Goal: Task Accomplishment & Management: Manage account settings

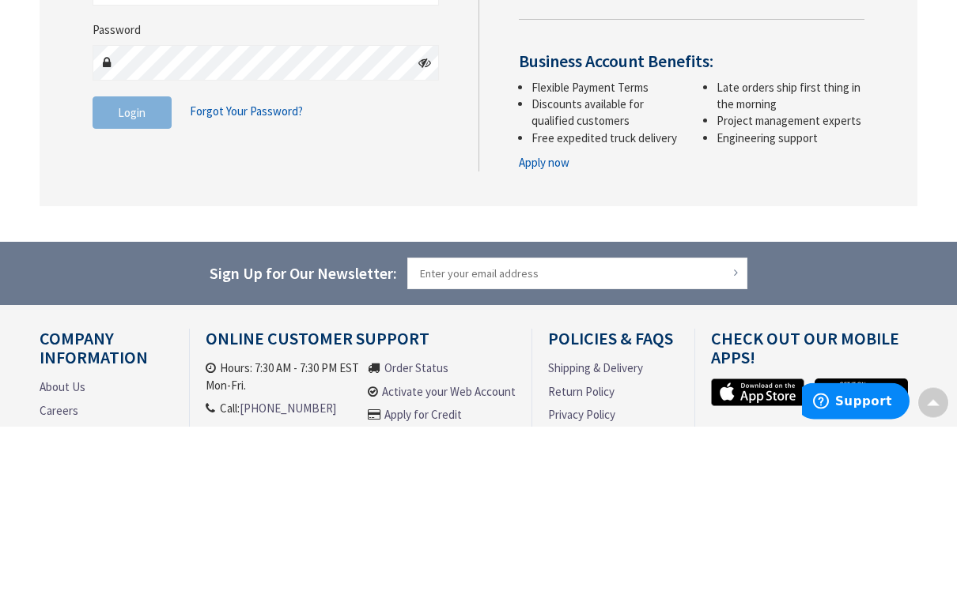
scroll to position [165, 0]
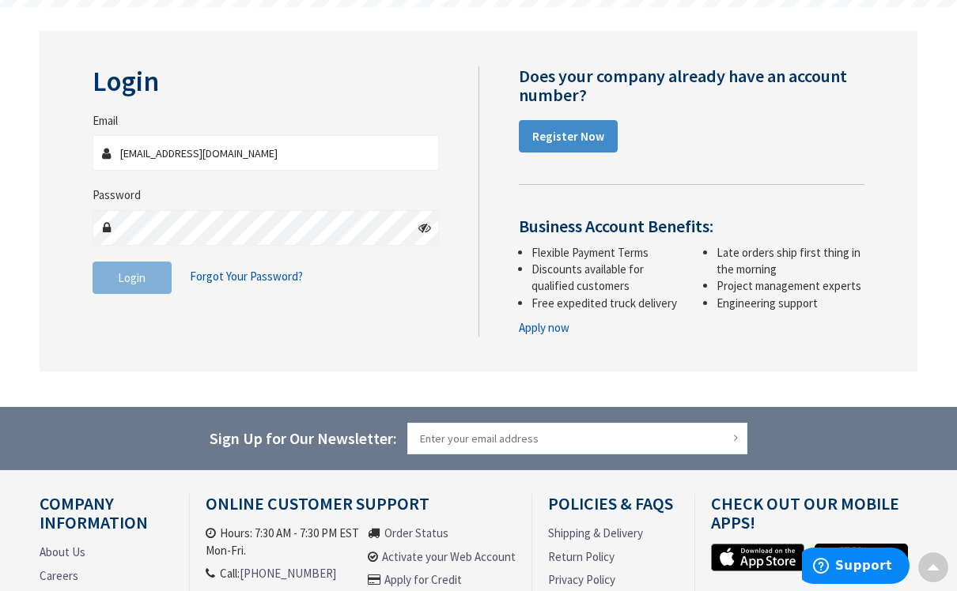
type input "[EMAIL_ADDRESS][DOMAIN_NAME]"
click at [131, 275] on button "Login" at bounding box center [131, 278] width 79 height 33
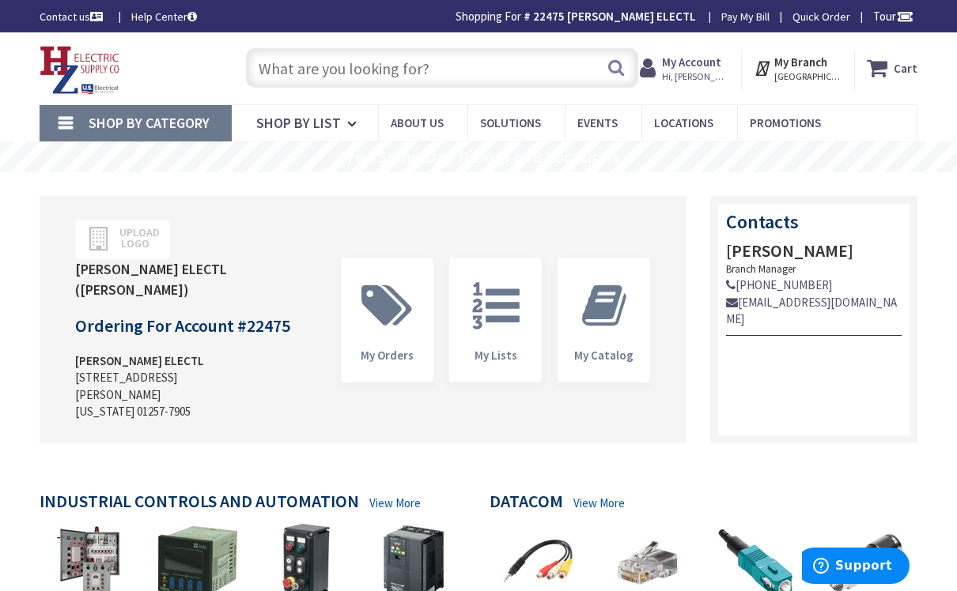
click at [166, 123] on span "Shop By Category" at bounding box center [149, 123] width 121 height 18
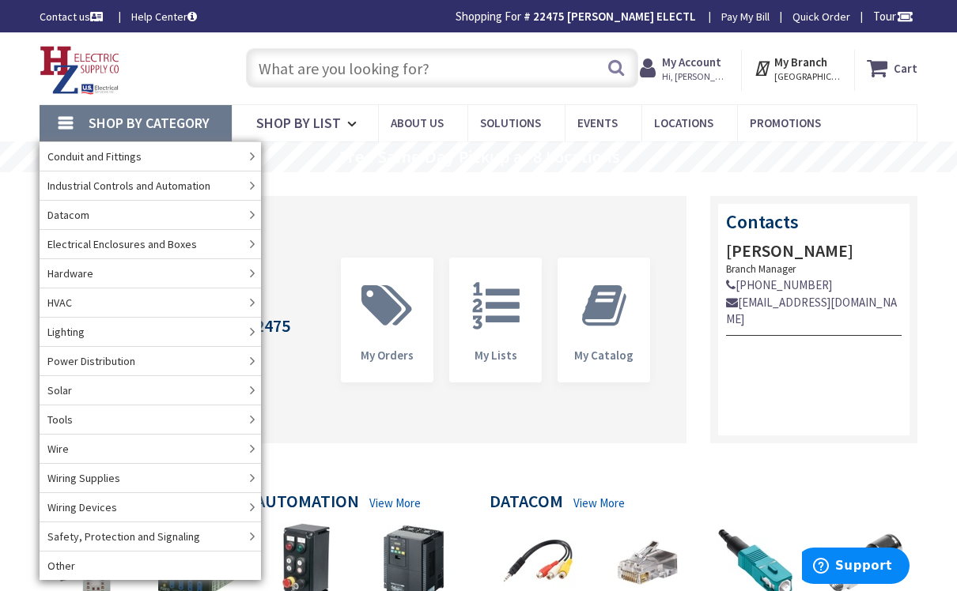
click at [160, 134] on link "Shop By Category" at bounding box center [136, 123] width 192 height 36
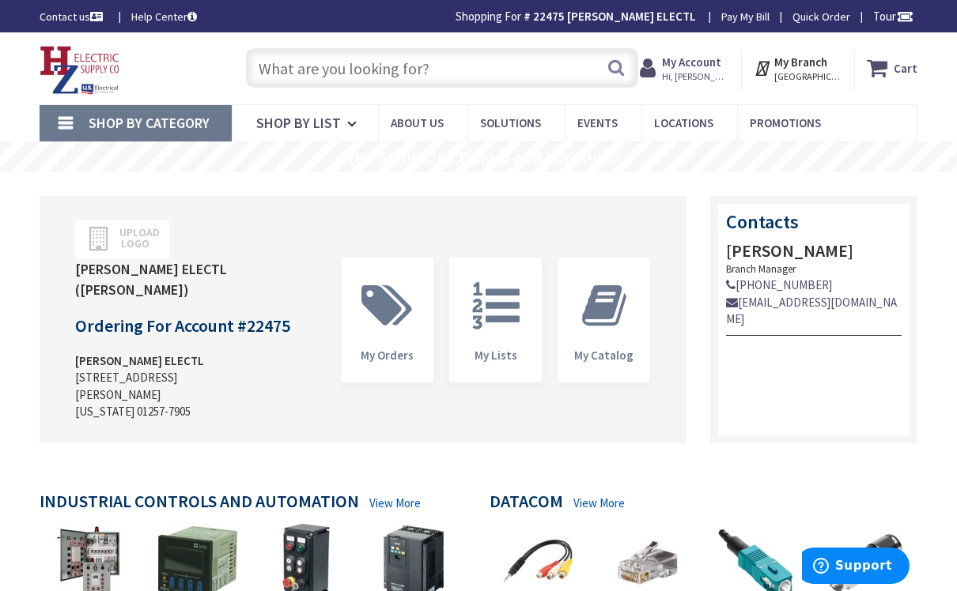
click at [793, 128] on span "Promotions" at bounding box center [784, 122] width 71 height 15
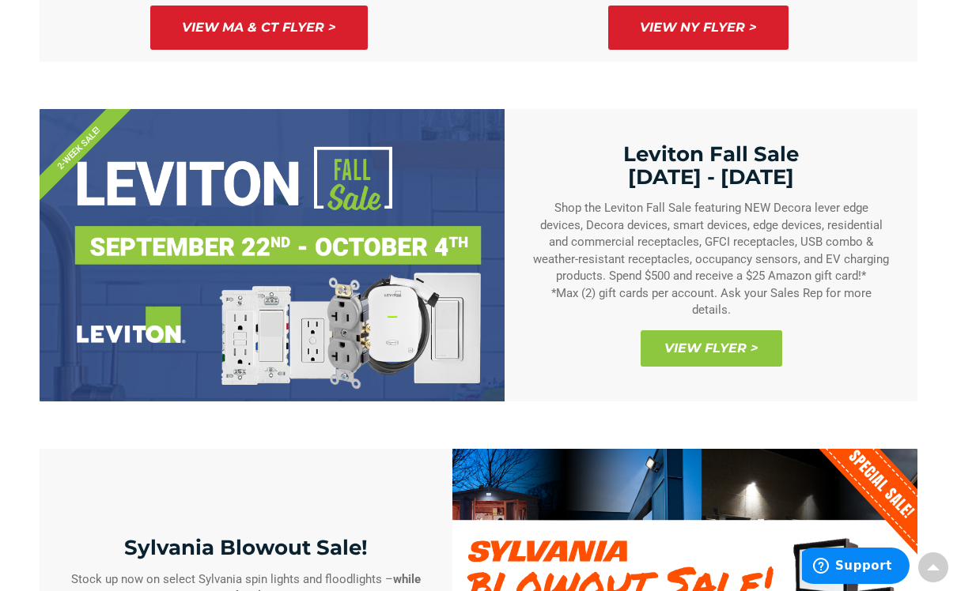
scroll to position [933, 0]
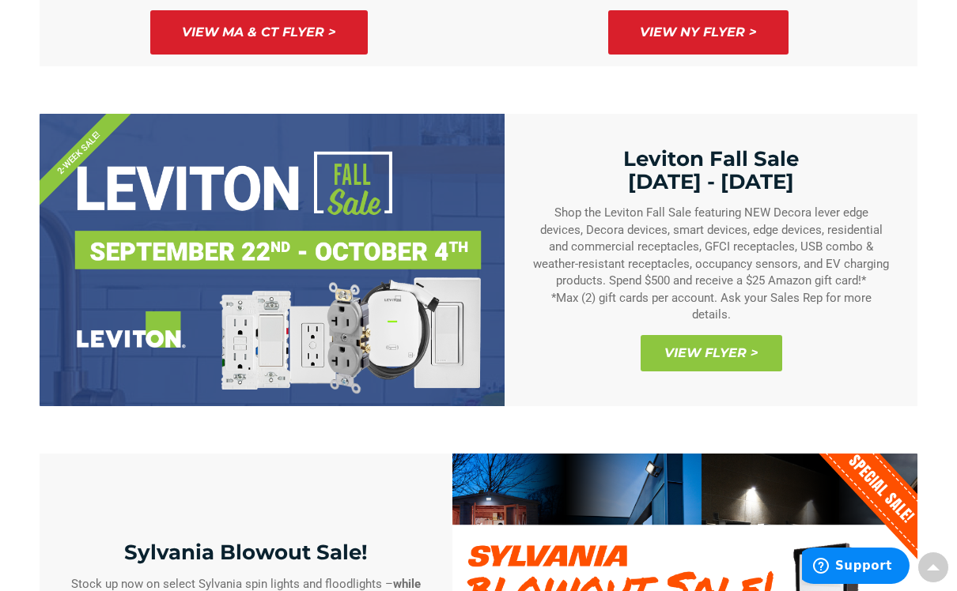
click at [713, 355] on span "View Flyer >" at bounding box center [711, 353] width 142 height 36
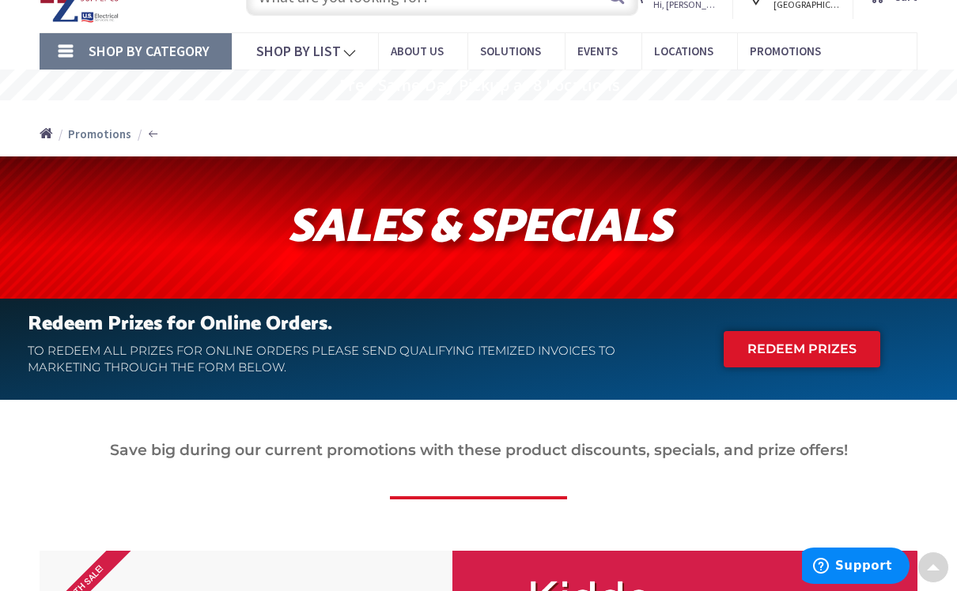
scroll to position [0, 0]
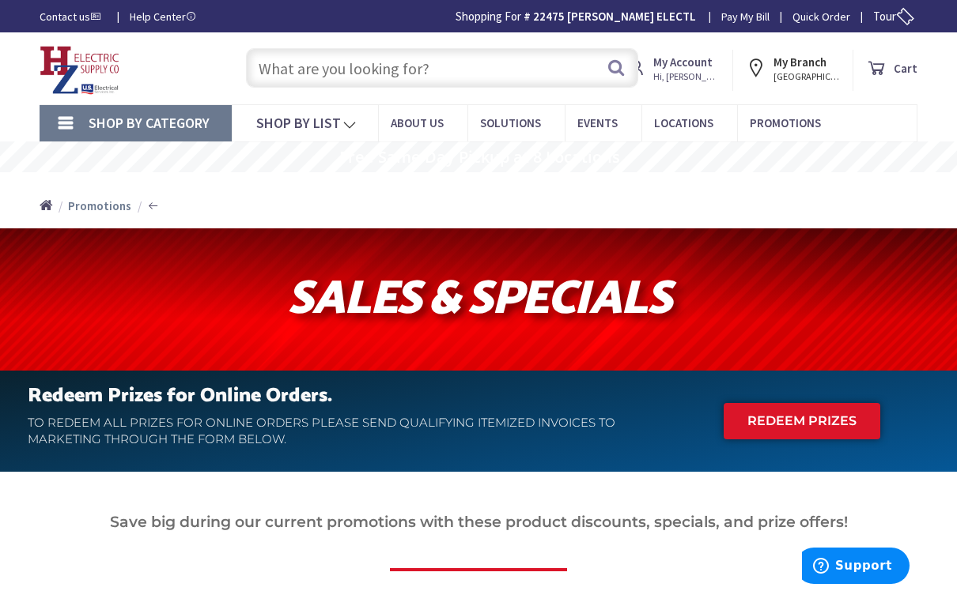
click at [712, 66] on strong "My Account" at bounding box center [682, 62] width 59 height 15
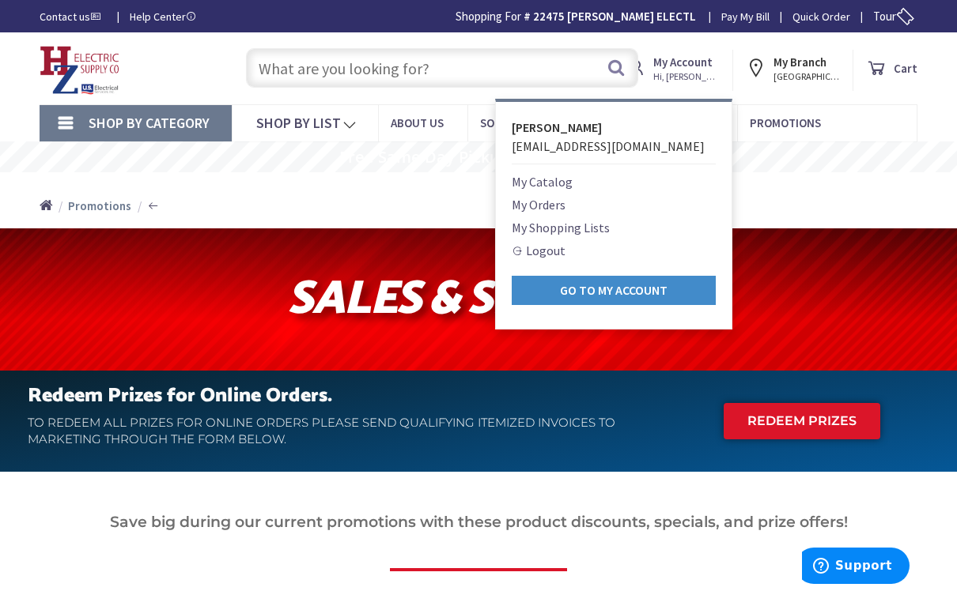
click at [564, 247] on link "Logout" at bounding box center [538, 250] width 54 height 19
